Goal: Information Seeking & Learning: Check status

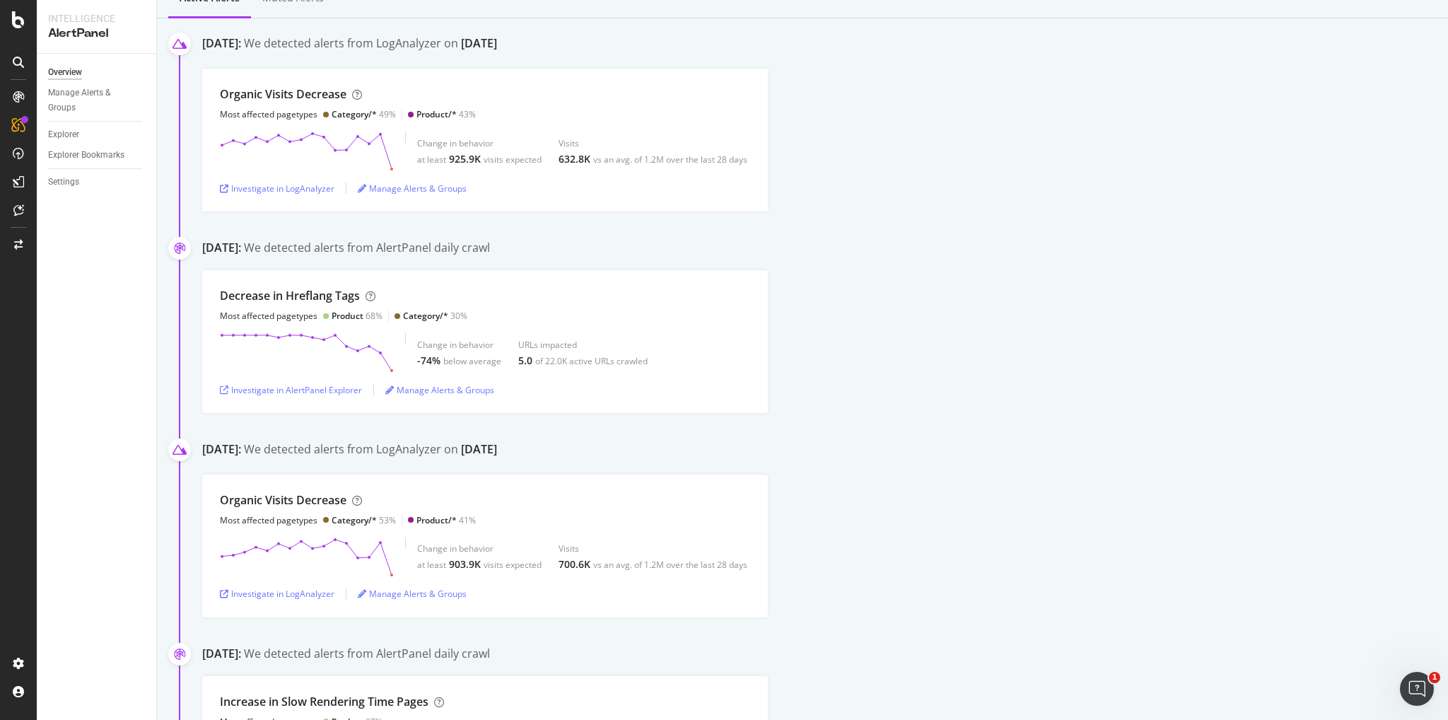
scroll to position [212, 0]
click at [303, 396] on div "Investigate in AlertPanel Explorer" at bounding box center [291, 388] width 142 height 21
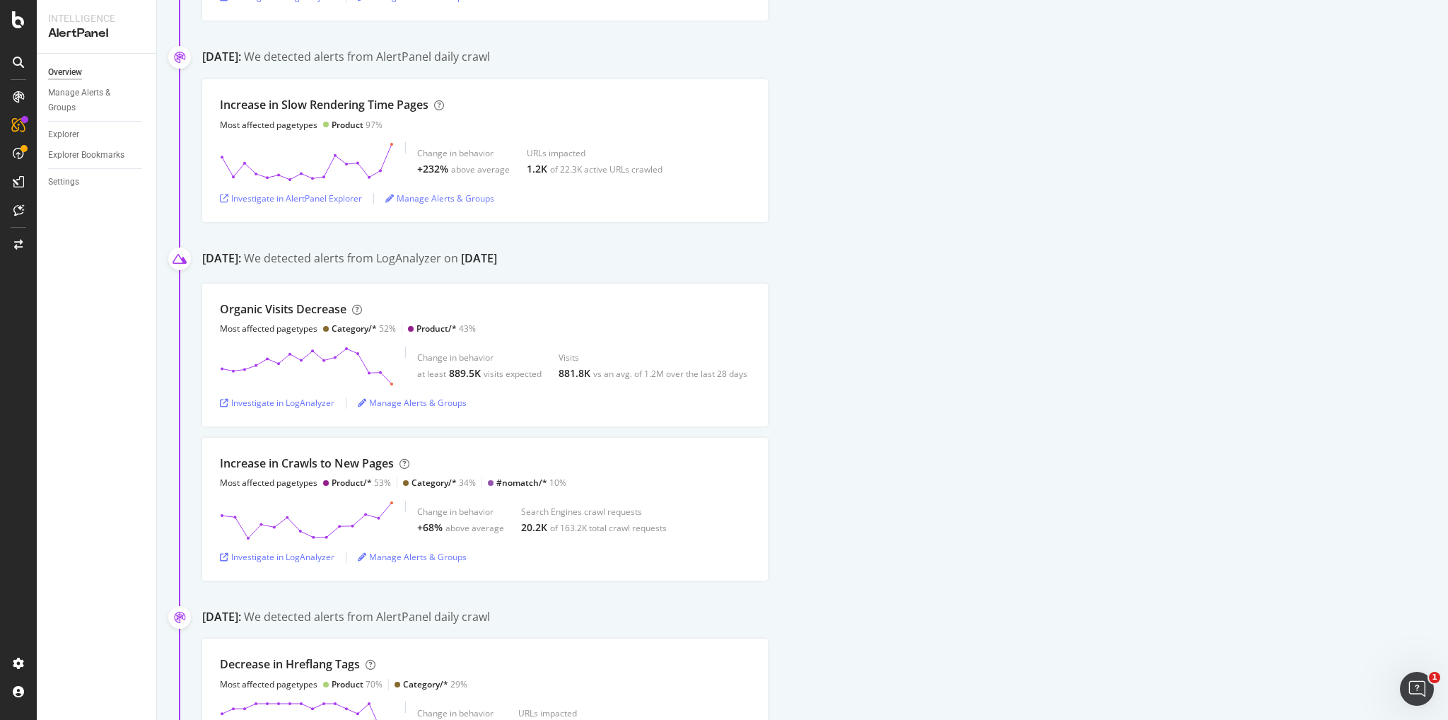
scroll to position [778, 0]
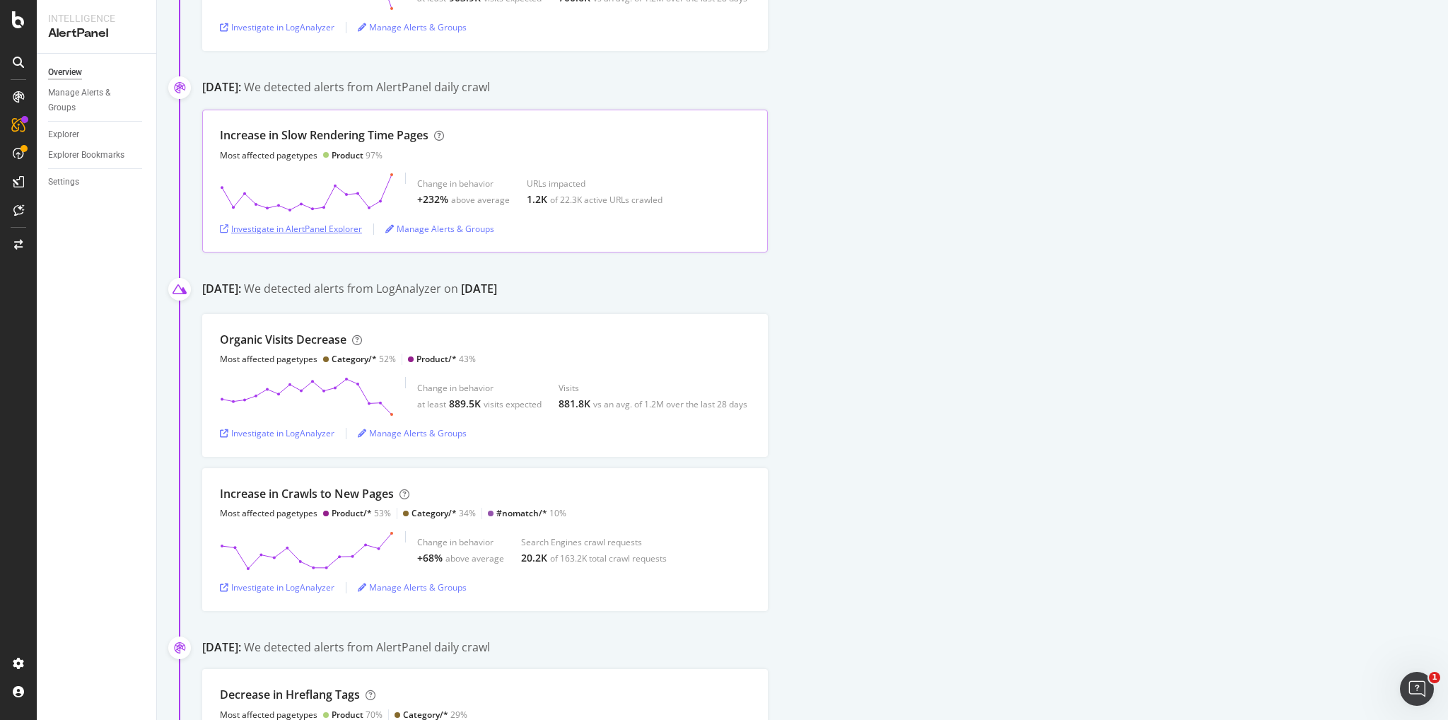
click at [320, 228] on div "Investigate in AlertPanel Explorer" at bounding box center [291, 229] width 142 height 12
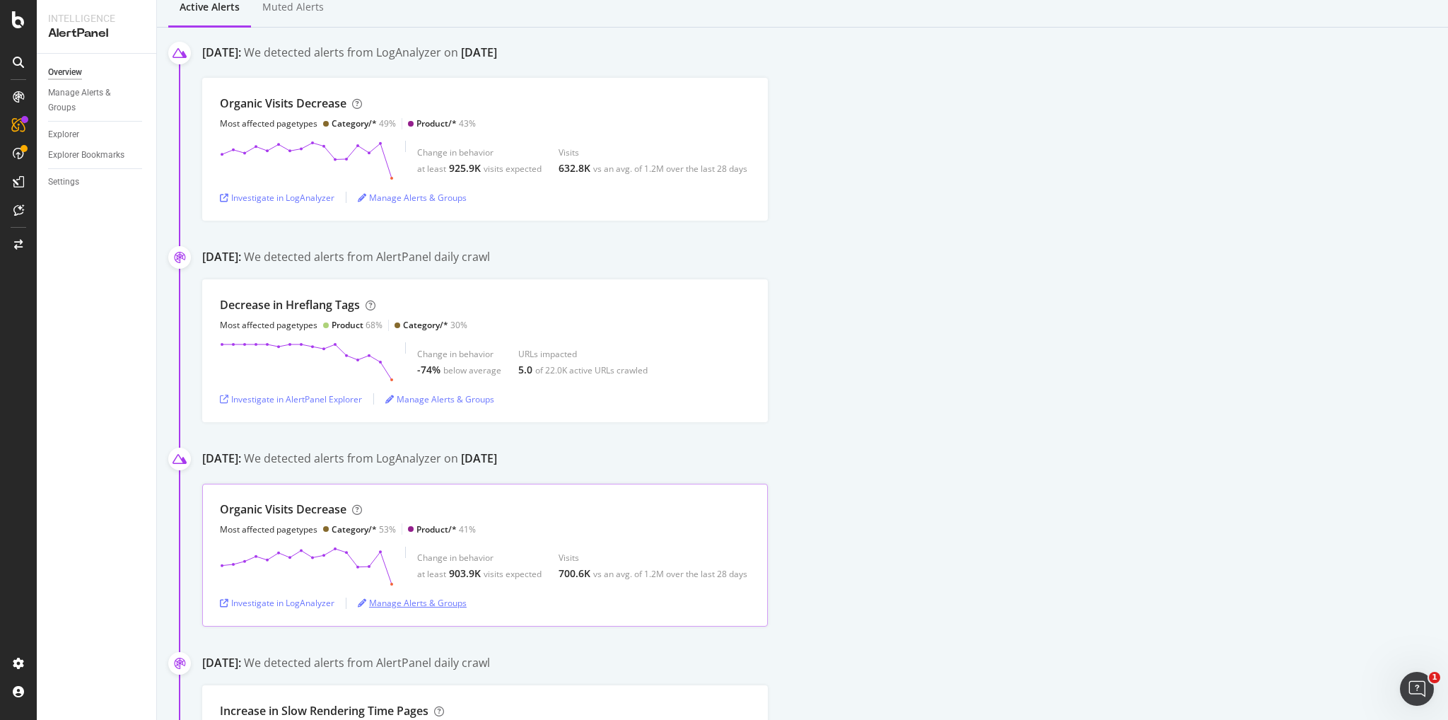
scroll to position [212, 0]
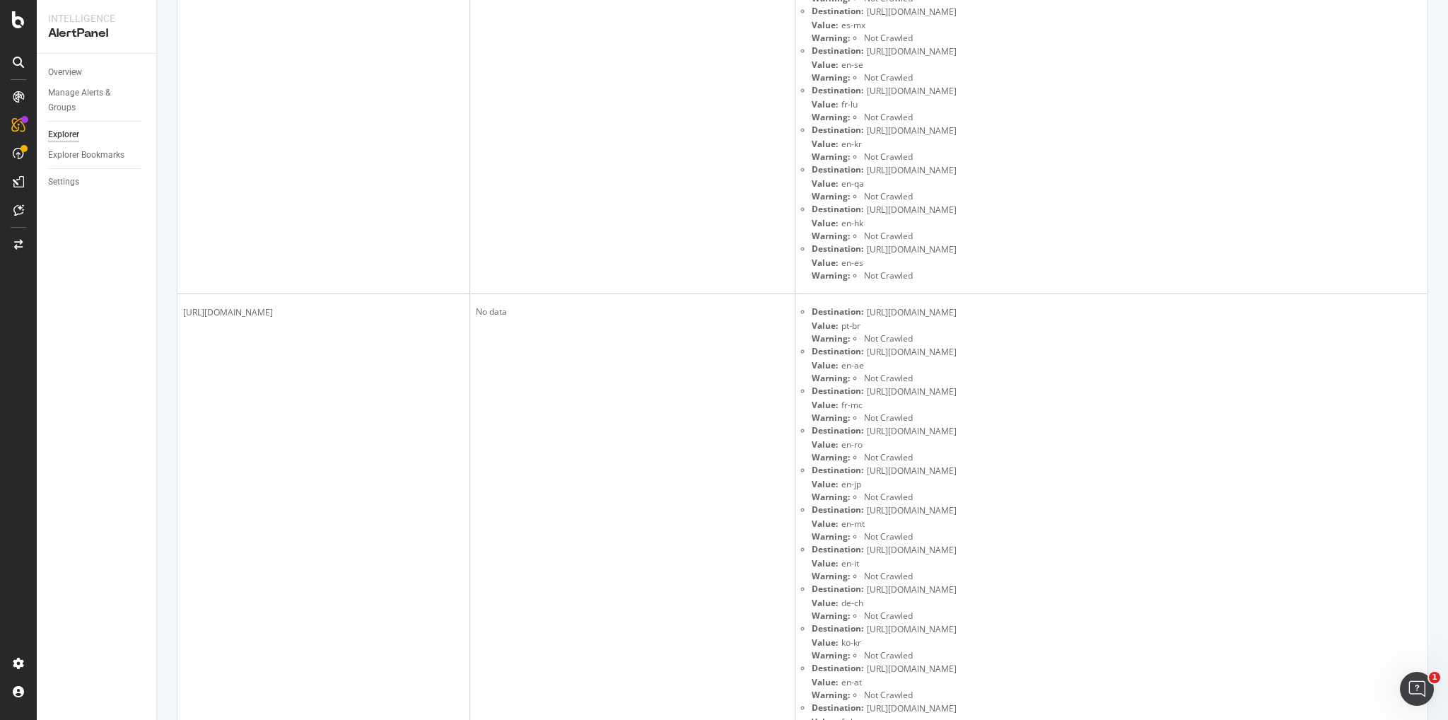
scroll to position [4242, 0]
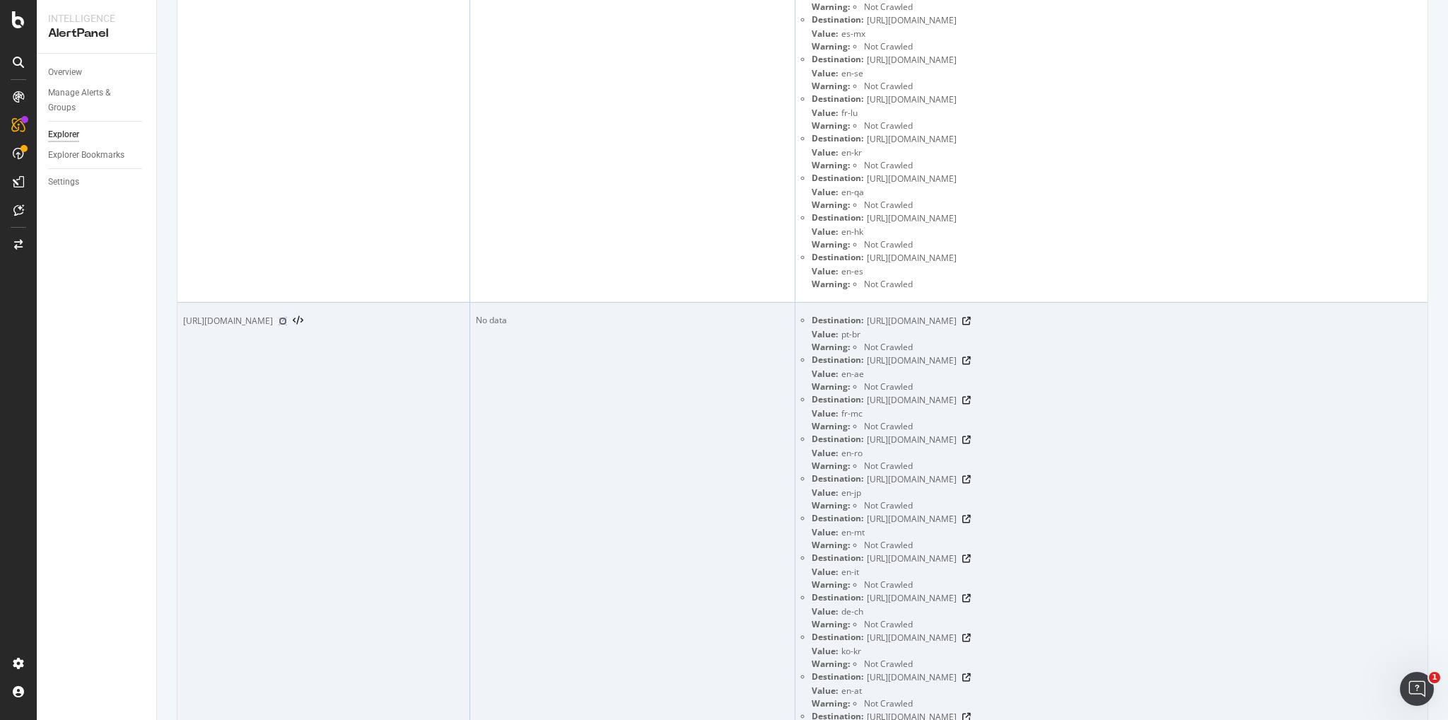
click at [287, 320] on icon at bounding box center [283, 321] width 8 height 8
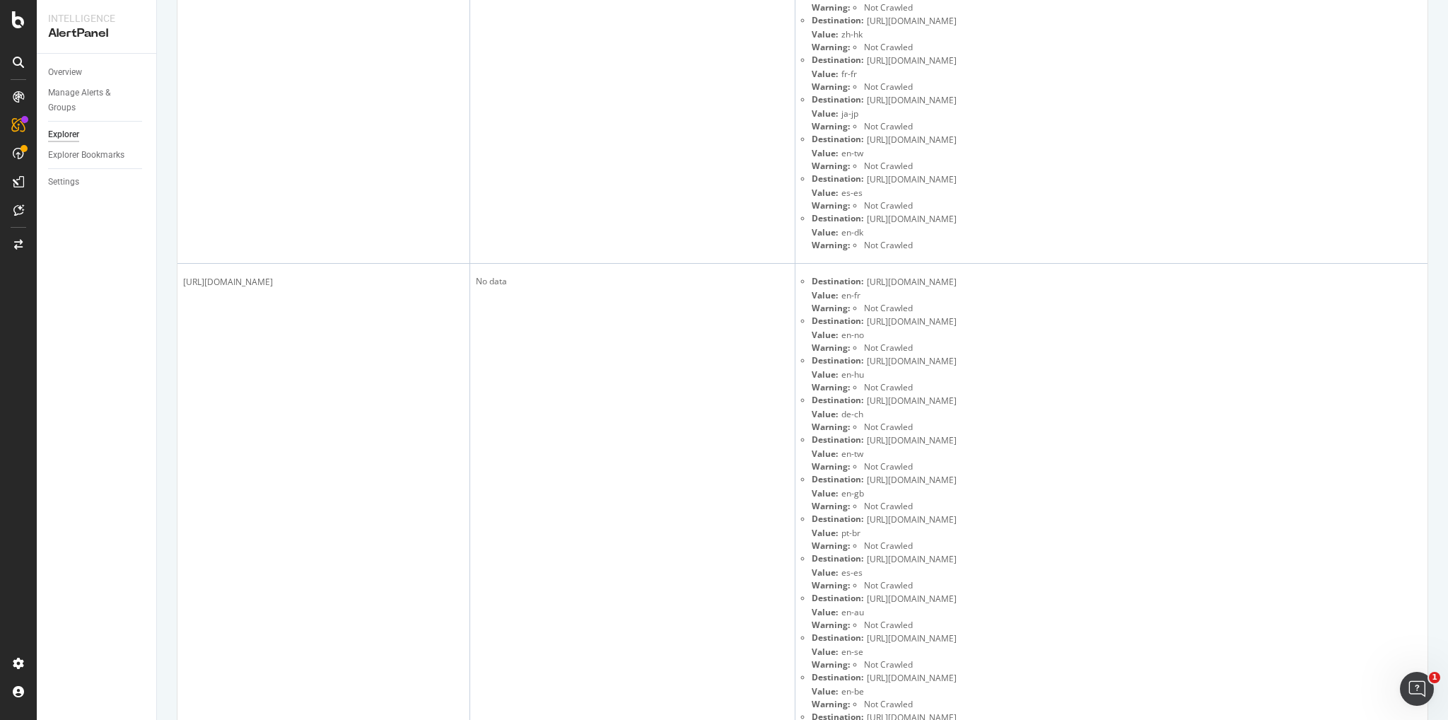
scroll to position [0, 0]
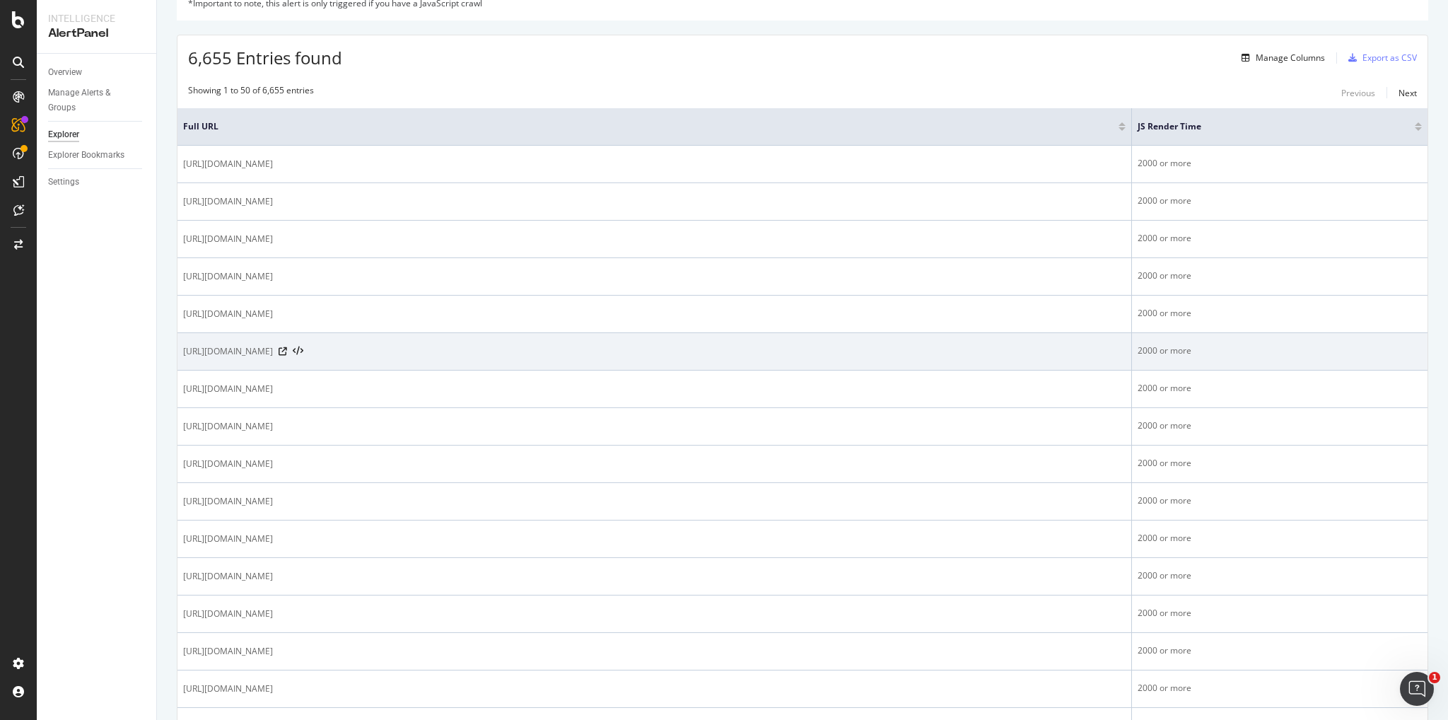
scroll to position [212, 0]
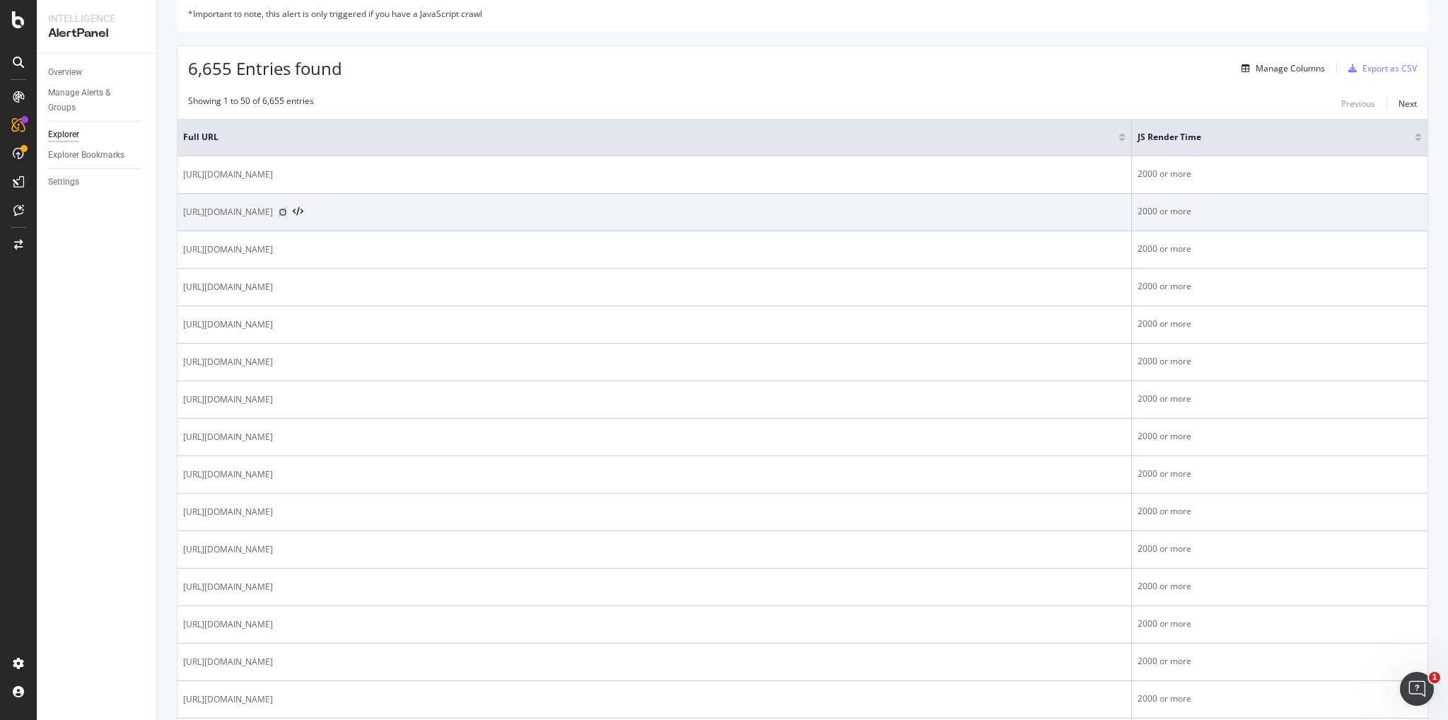
click at [287, 208] on icon at bounding box center [283, 212] width 8 height 8
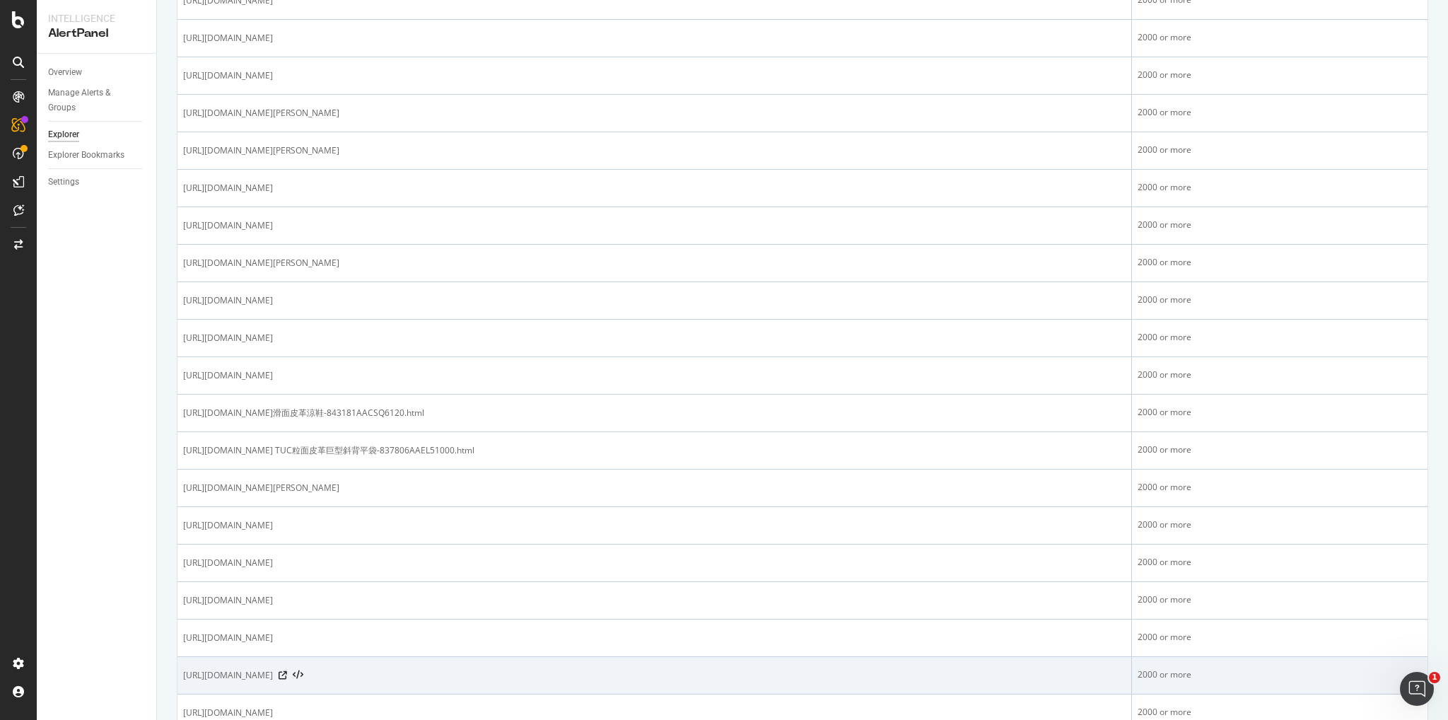
scroll to position [1131, 0]
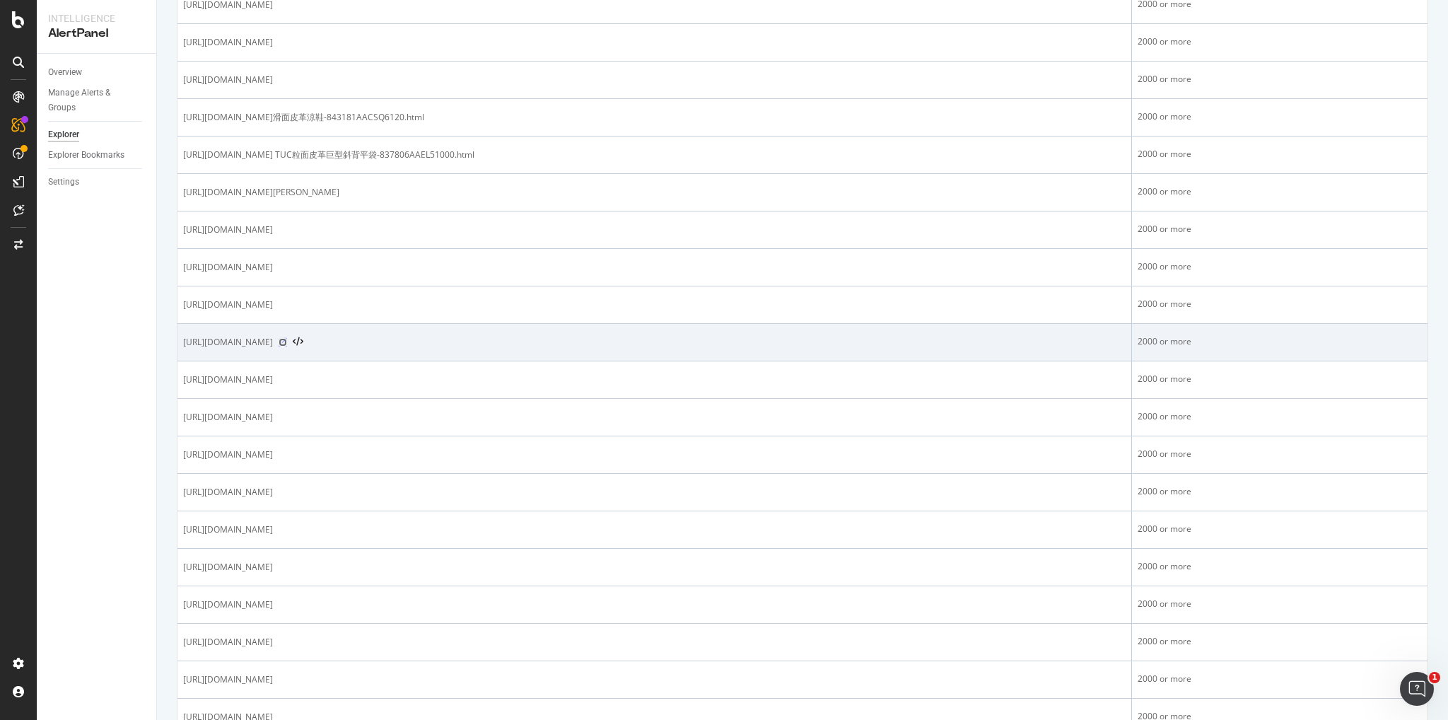
click at [287, 338] on icon at bounding box center [283, 342] width 8 height 8
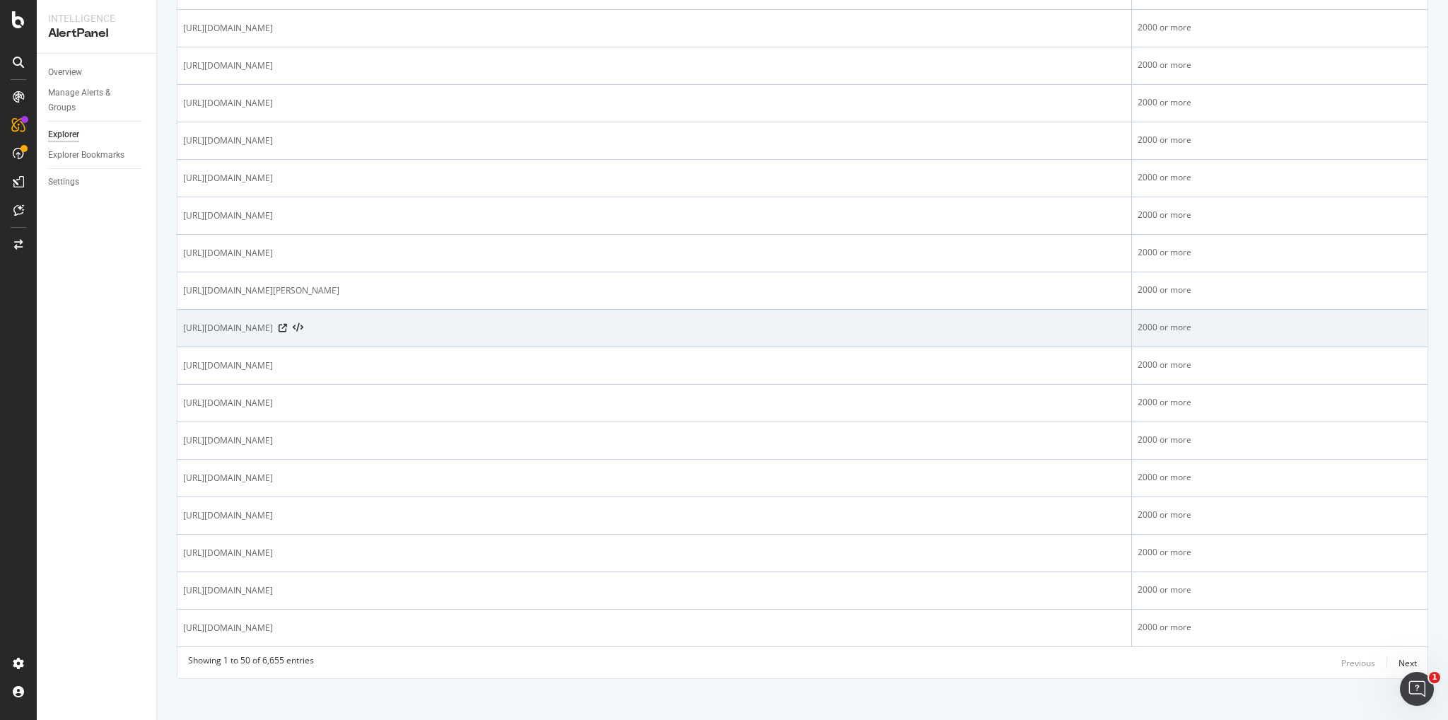
scroll to position [1596, 0]
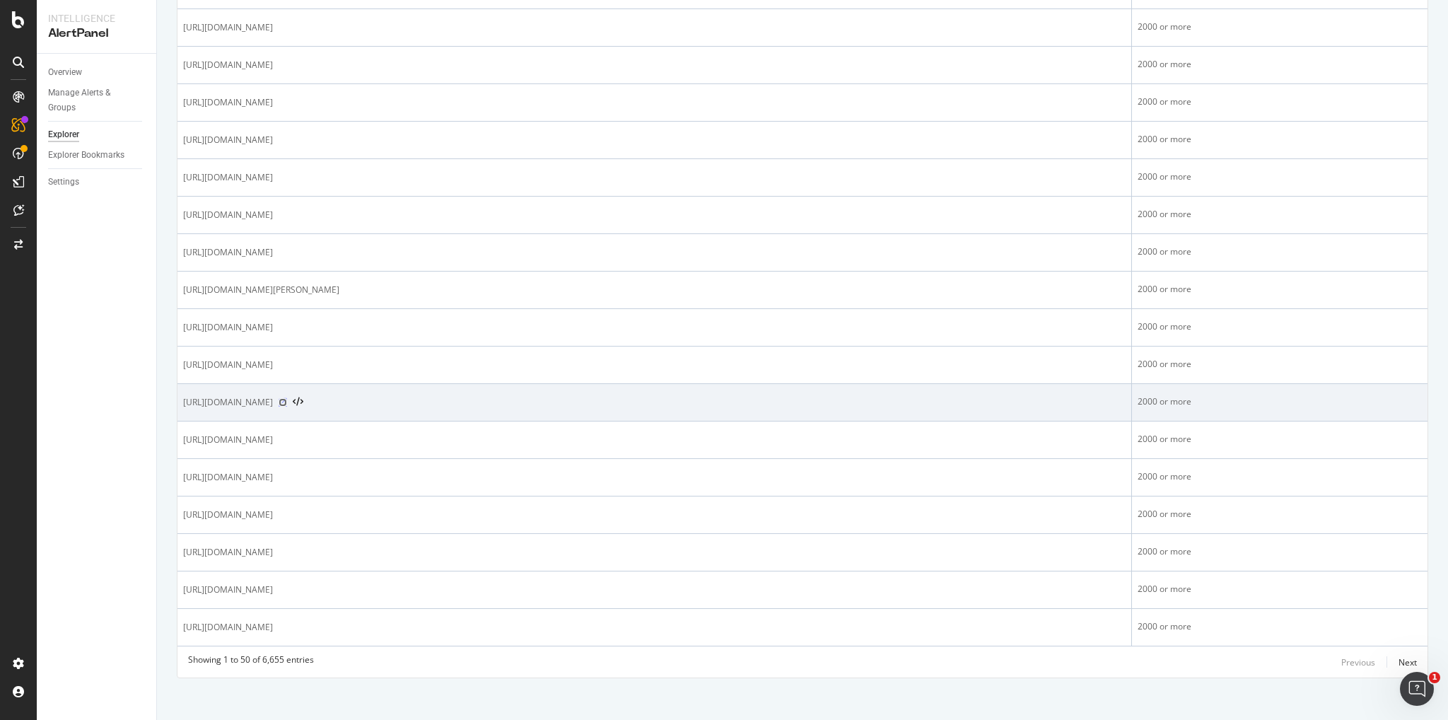
click at [287, 398] on icon at bounding box center [283, 402] width 8 height 8
